Goal: Information Seeking & Learning: Learn about a topic

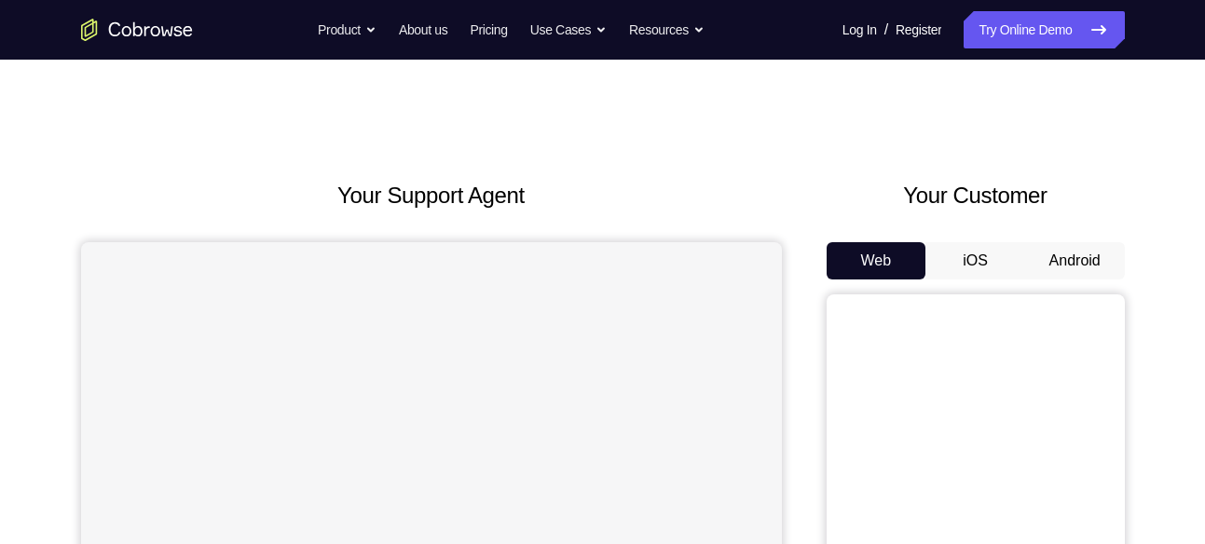
click at [1064, 242] on button "Android" at bounding box center [1075, 260] width 100 height 37
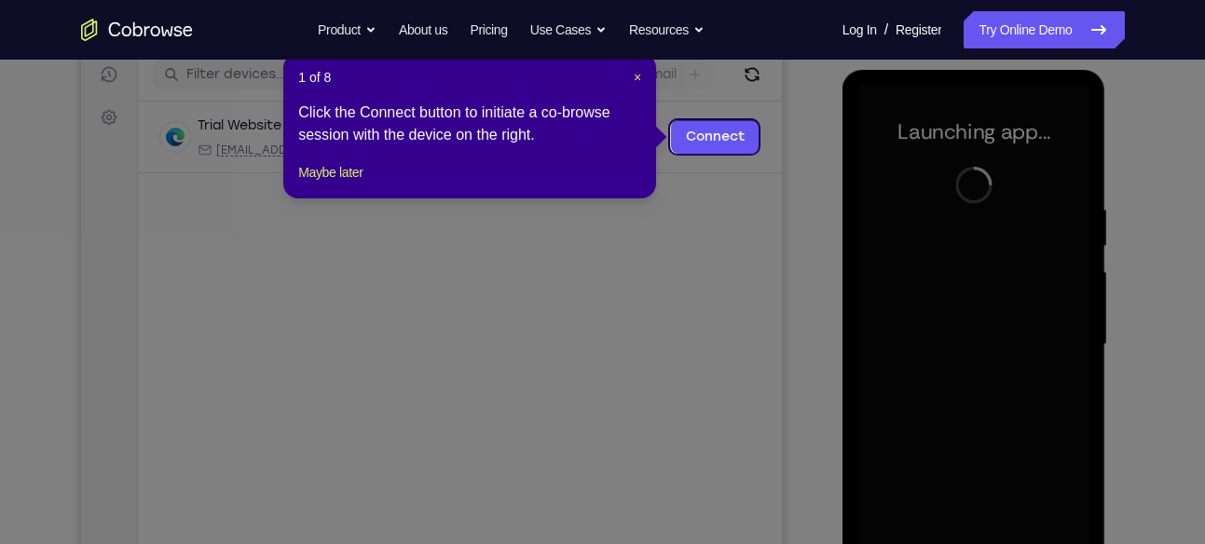
scroll to position [238, 0]
click at [638, 74] on span "×" at bounding box center [636, 78] width 7 height 15
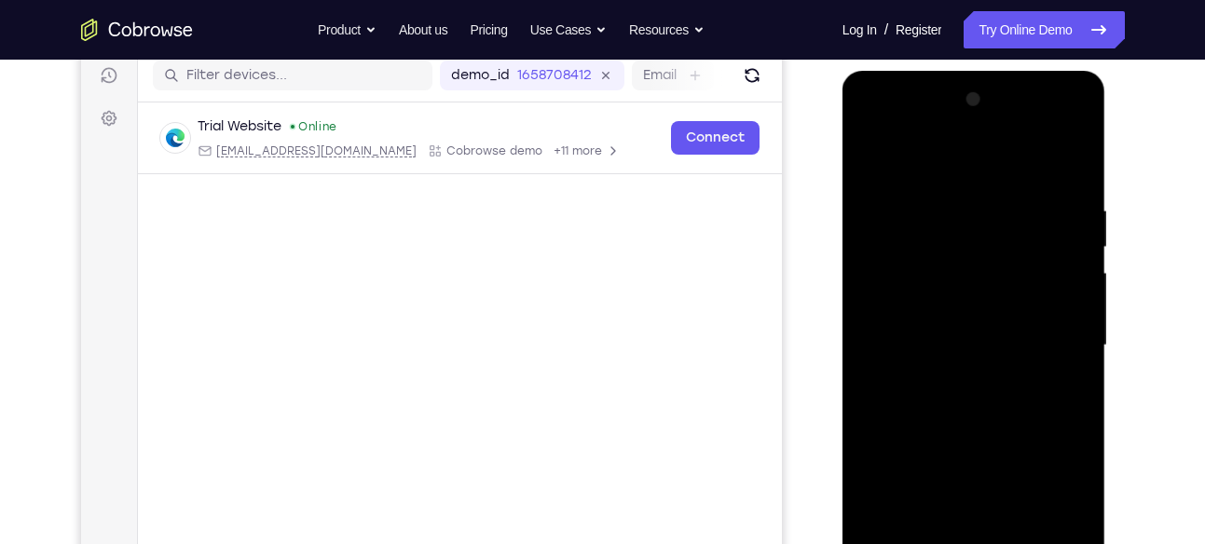
scroll to position [361, 0]
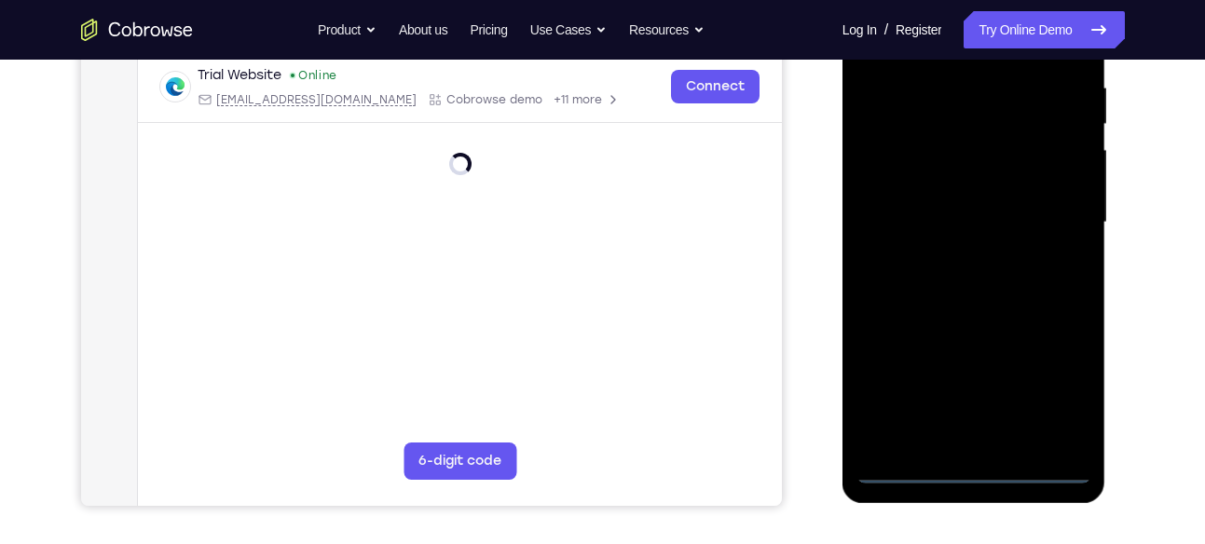
click at [974, 470] on div at bounding box center [973, 223] width 235 height 522
click at [1060, 398] on div at bounding box center [973, 223] width 235 height 522
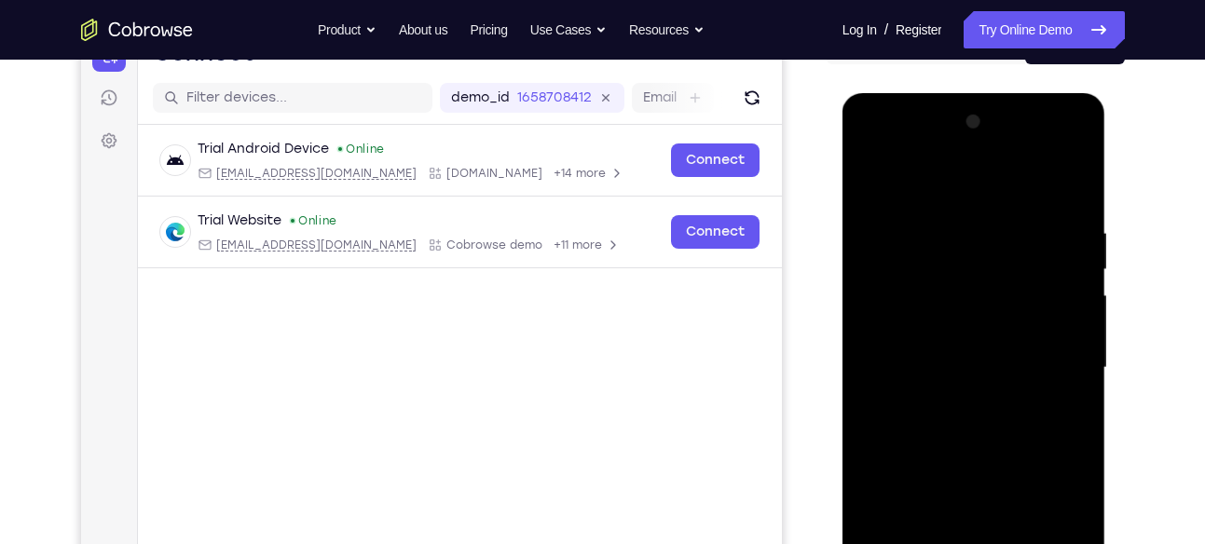
scroll to position [213, 0]
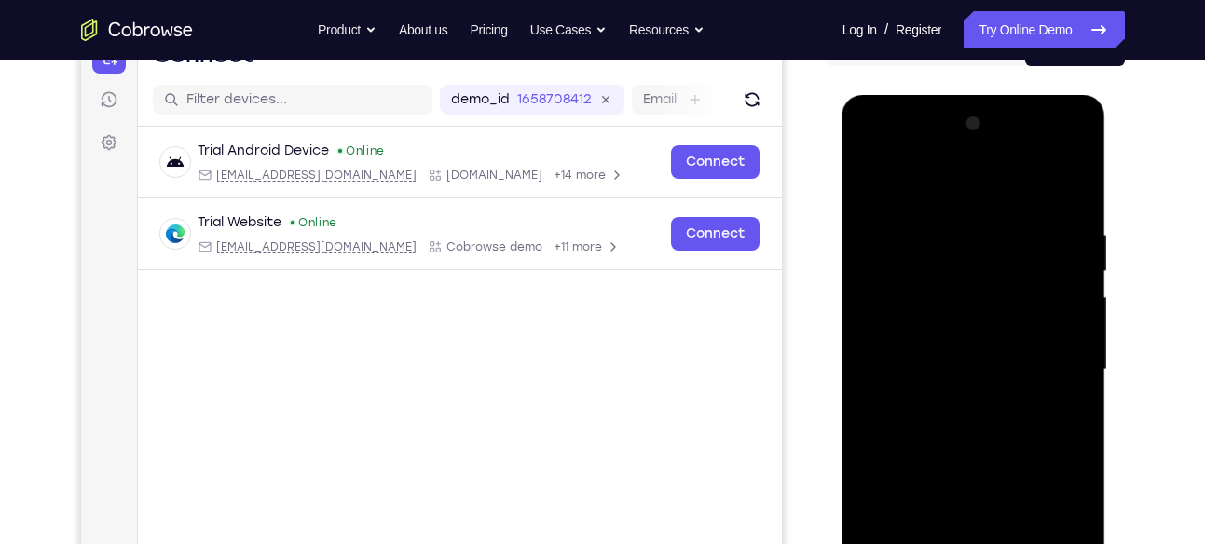
click at [908, 162] on div at bounding box center [973, 370] width 235 height 522
click at [1056, 364] on div at bounding box center [973, 370] width 235 height 522
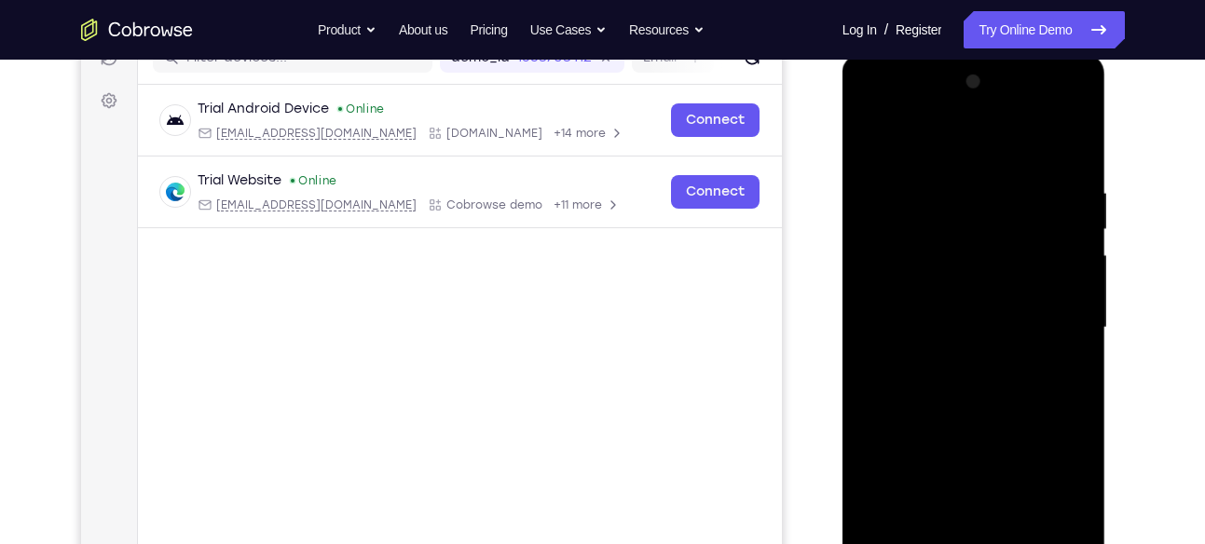
scroll to position [256, 0]
click at [961, 360] on div at bounding box center [973, 327] width 235 height 522
click at [999, 307] on div at bounding box center [973, 327] width 235 height 522
click at [923, 354] on div at bounding box center [973, 327] width 235 height 522
click at [958, 295] on div at bounding box center [973, 327] width 235 height 522
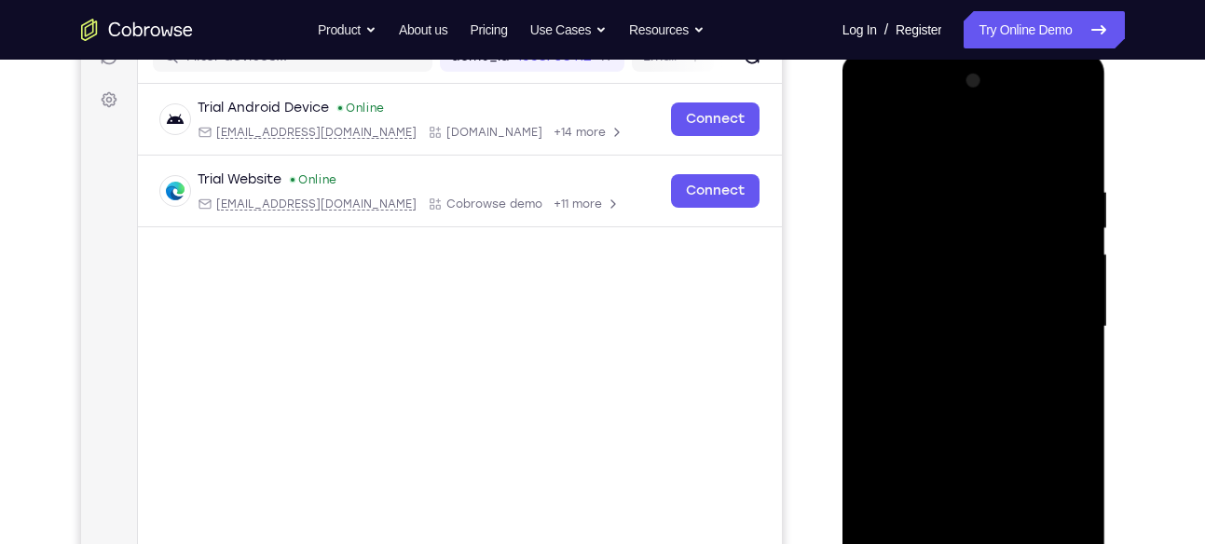
click at [1005, 334] on div at bounding box center [973, 327] width 235 height 522
click at [946, 387] on div at bounding box center [973, 327] width 235 height 522
click at [1068, 156] on div at bounding box center [973, 327] width 235 height 522
click at [1075, 137] on div at bounding box center [973, 327] width 235 height 522
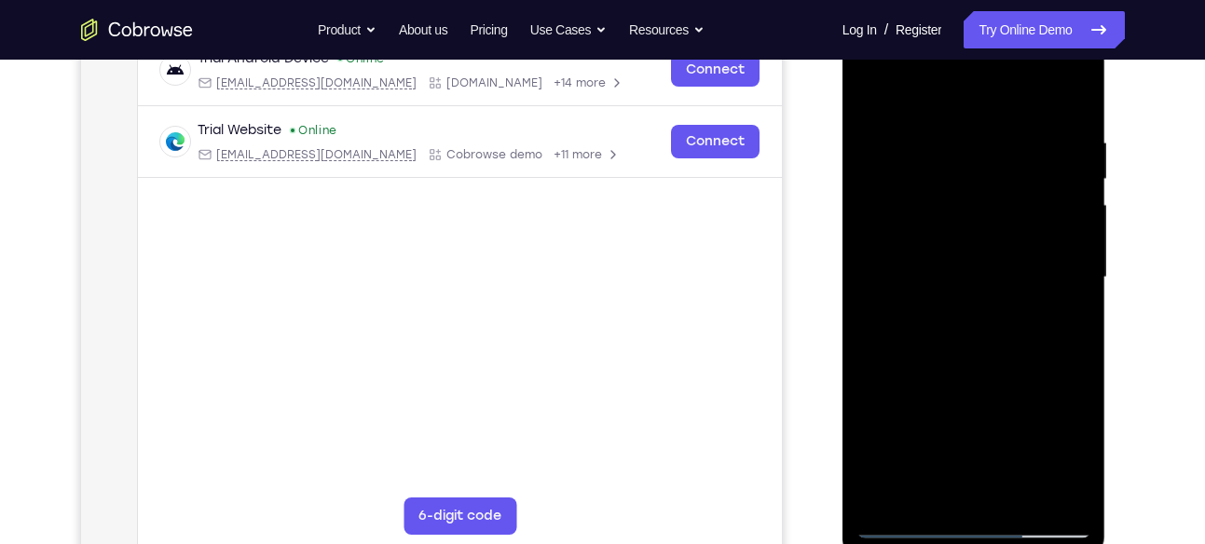
scroll to position [307, 0]
click at [1078, 468] on div at bounding box center [973, 277] width 235 height 522
drag, startPoint x: 1066, startPoint y: 307, endPoint x: 1069, endPoint y: 433, distance: 125.8
click at [1069, 433] on div at bounding box center [973, 277] width 235 height 522
click at [890, 501] on div at bounding box center [973, 277] width 235 height 522
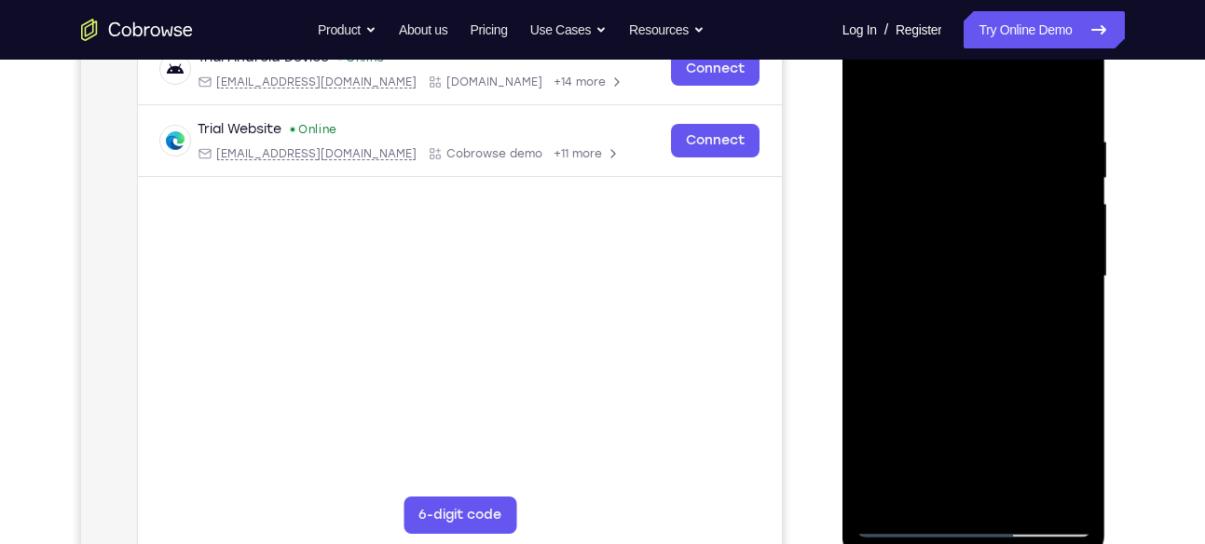
drag, startPoint x: 941, startPoint y: 425, endPoint x: 949, endPoint y: 134, distance: 290.8
click at [949, 134] on div at bounding box center [973, 277] width 235 height 522
drag, startPoint x: 1018, startPoint y: 434, endPoint x: 1016, endPoint y: 186, distance: 247.8
click at [1016, 186] on div at bounding box center [973, 277] width 235 height 522
drag, startPoint x: 991, startPoint y: 393, endPoint x: 1023, endPoint y: 107, distance: 287.8
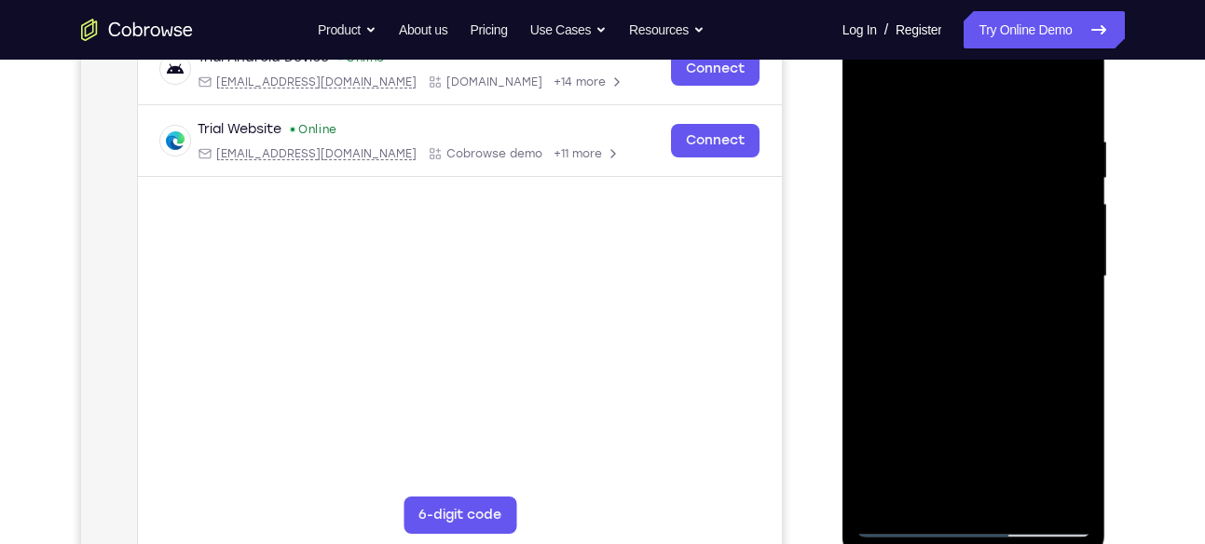
click at [1023, 107] on div at bounding box center [973, 277] width 235 height 522
drag, startPoint x: 1049, startPoint y: 416, endPoint x: 1014, endPoint y: 59, distance: 359.5
click at [1014, 59] on div at bounding box center [973, 277] width 235 height 522
drag, startPoint x: 1015, startPoint y: 286, endPoint x: 1030, endPoint y: 132, distance: 154.4
click at [1030, 132] on div at bounding box center [973, 277] width 235 height 522
